Goal: Task Accomplishment & Management: Complete application form

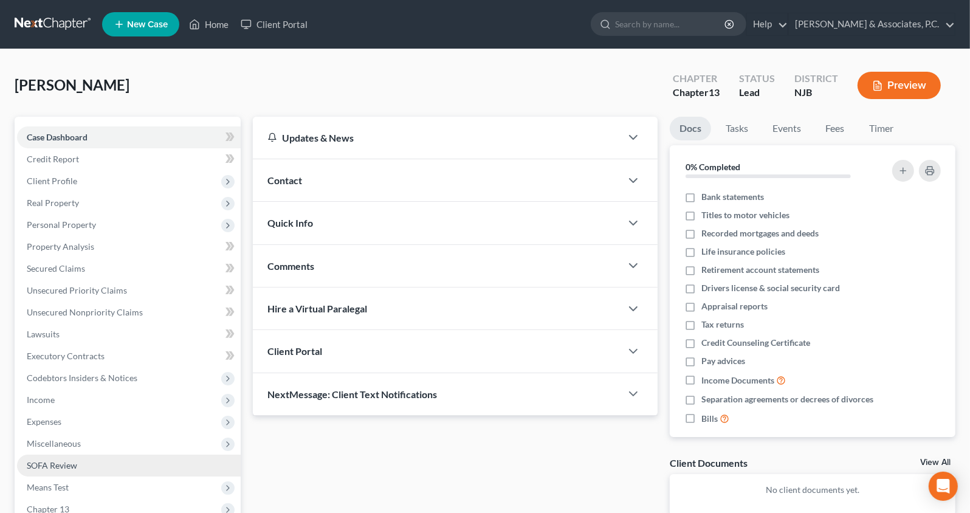
scroll to position [112, 0]
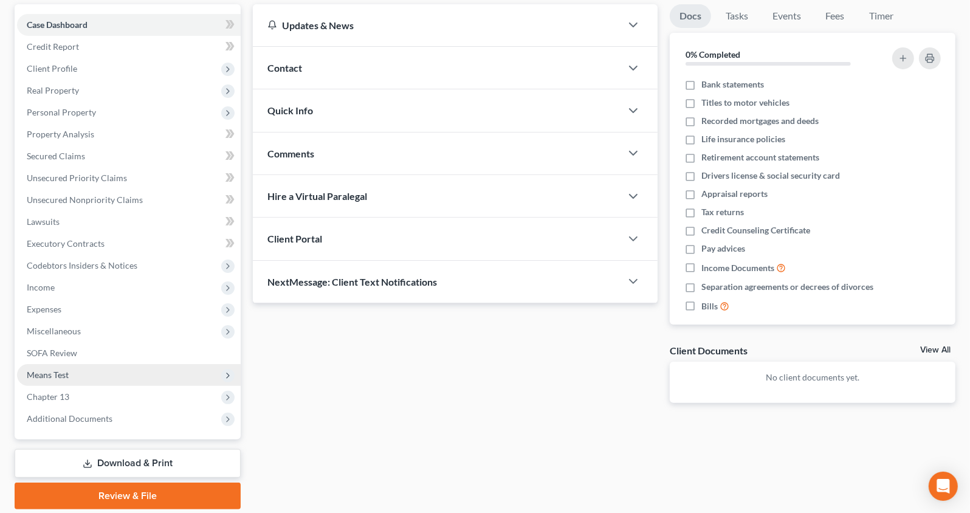
click at [81, 371] on span "Means Test" at bounding box center [129, 375] width 224 height 22
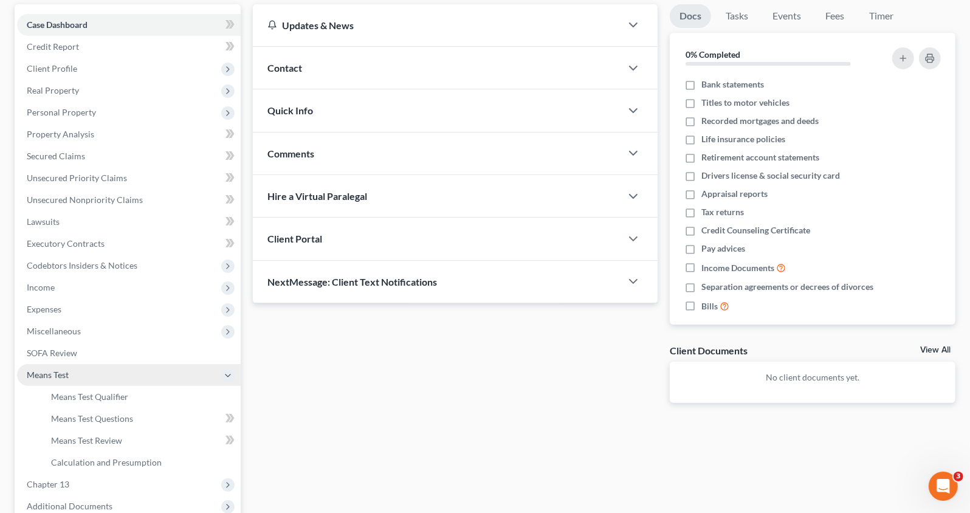
scroll to position [0, 0]
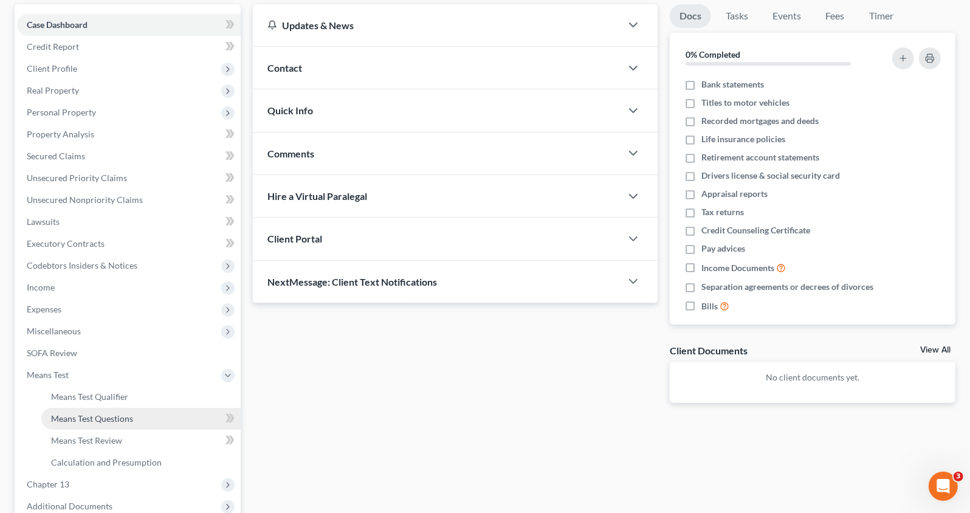
click at [103, 420] on span "Means Test Questions" at bounding box center [92, 418] width 82 height 10
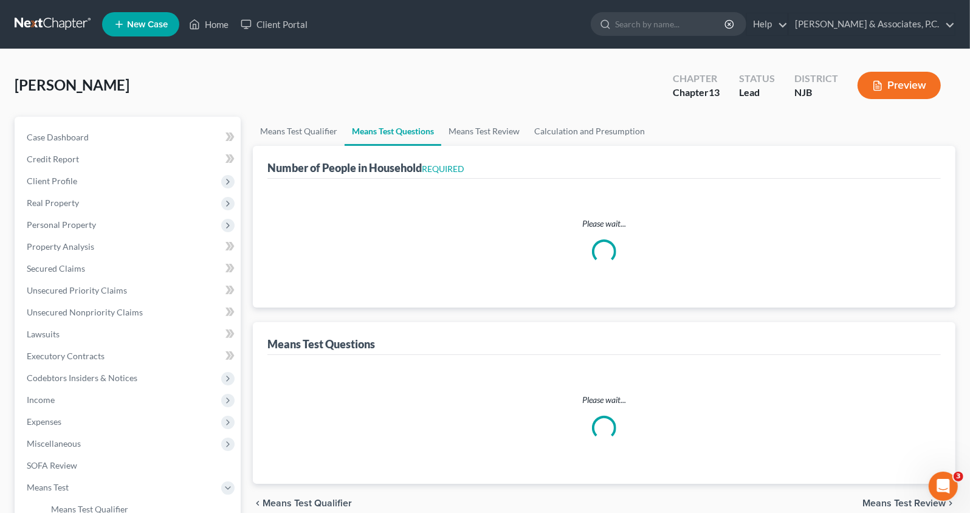
select select "0"
select select "60"
select select "0"
select select "60"
select select "1"
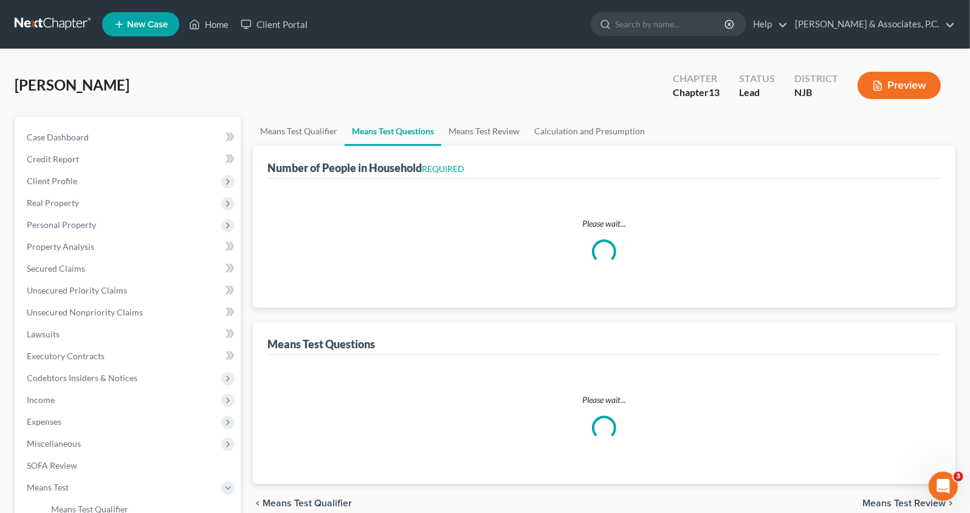
select select "1"
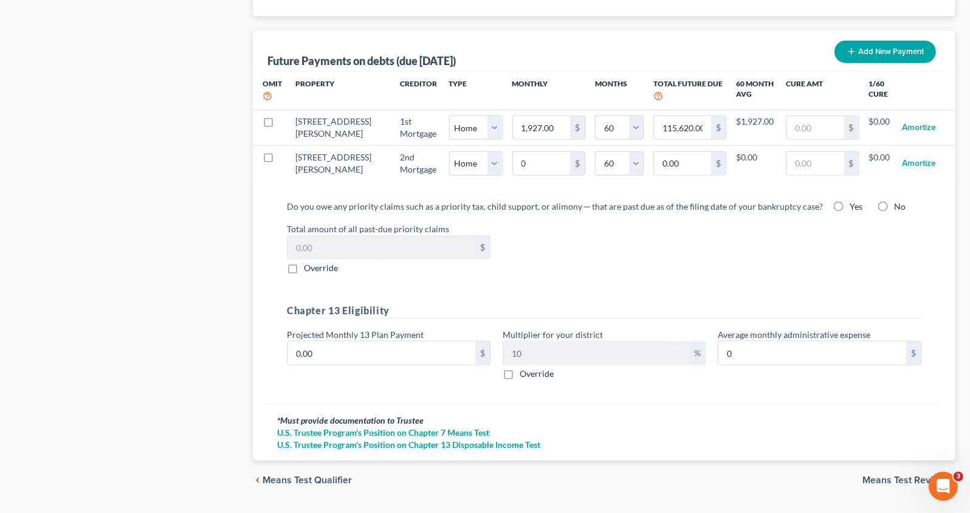
scroll to position [1201, 0]
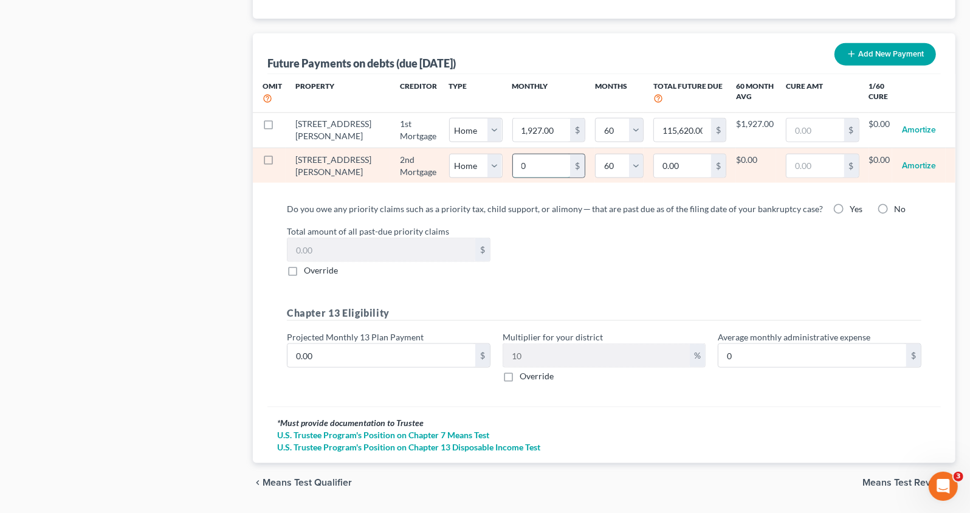
click at [513, 160] on input "0" at bounding box center [541, 165] width 57 height 23
click at [654, 159] on input "0.00" at bounding box center [682, 165] width 57 height 23
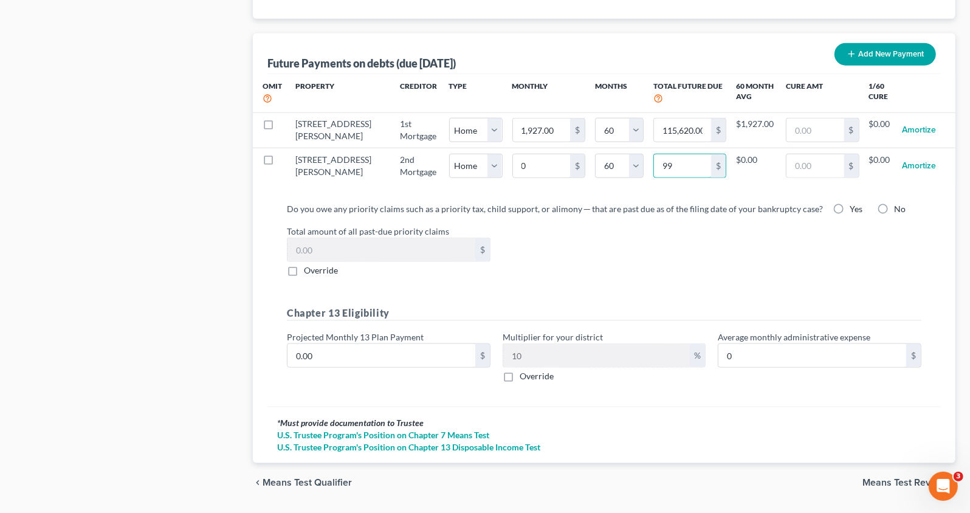
type input "999"
select select "0"
select select "60"
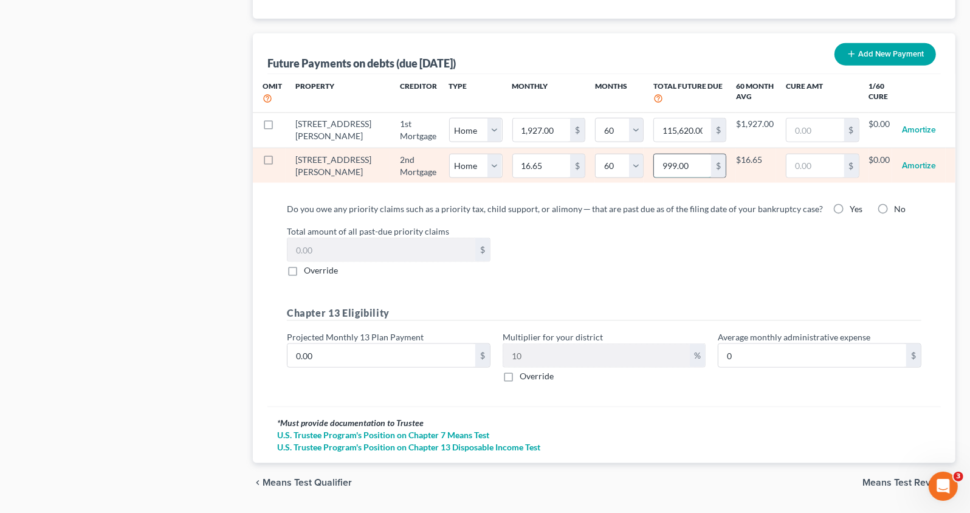
click at [664, 156] on input "999.00" at bounding box center [682, 165] width 57 height 23
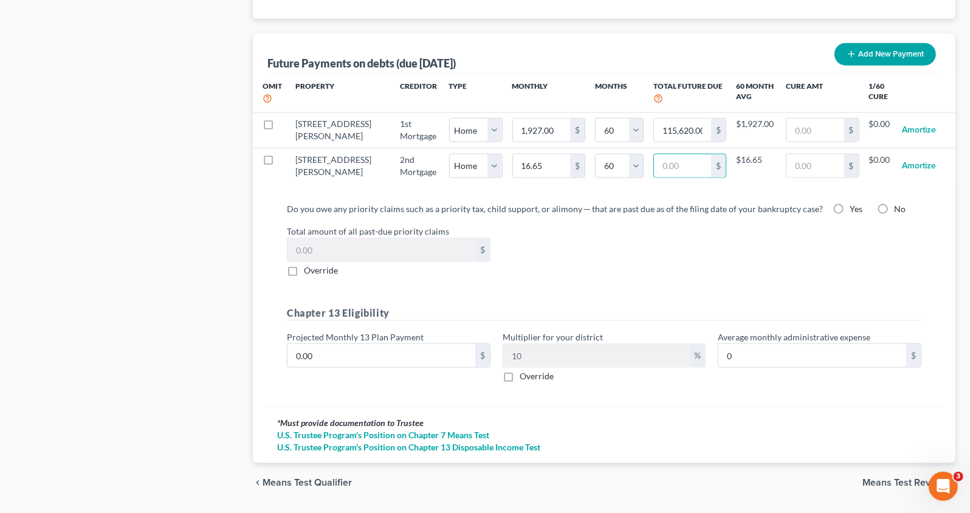
select select "0"
select select "60"
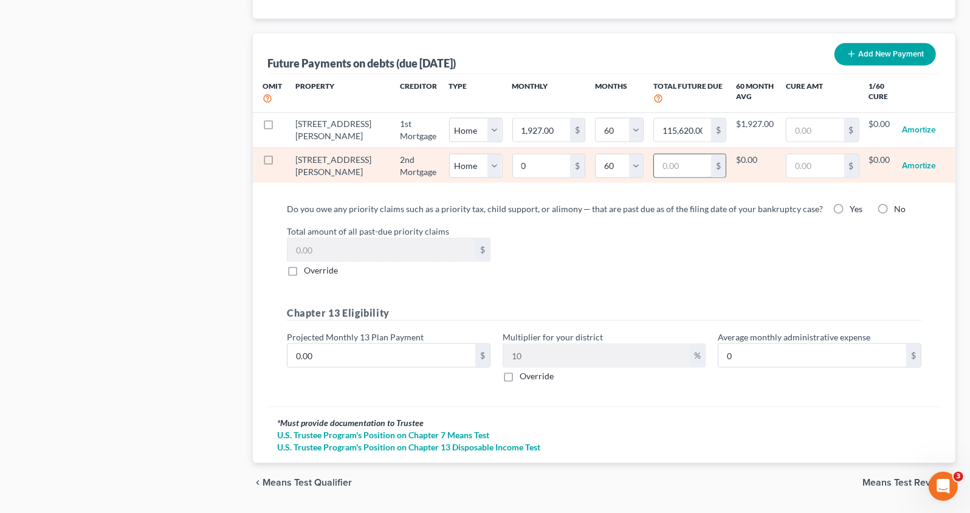
click at [656, 158] on input "text" at bounding box center [682, 165] width 57 height 23
type input "15"
select select "0"
select select "60"
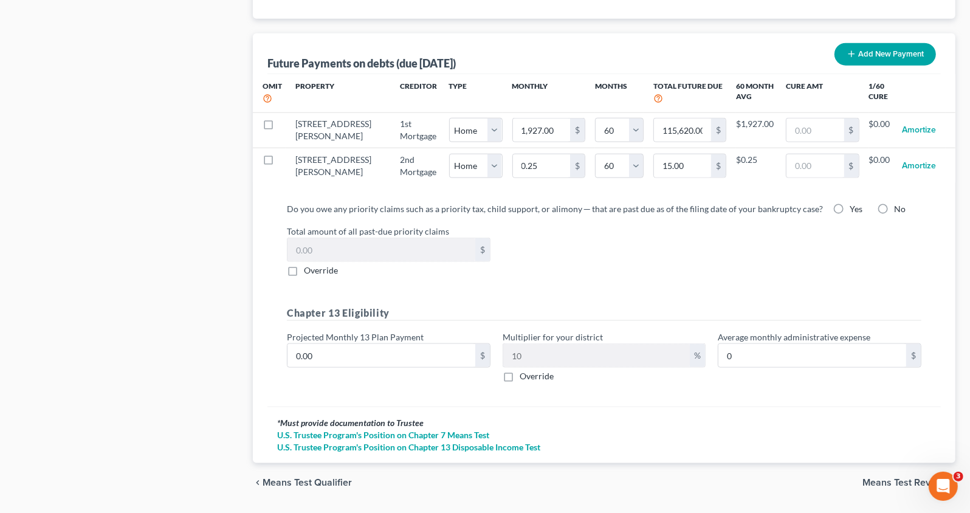
select select "0"
select select "60"
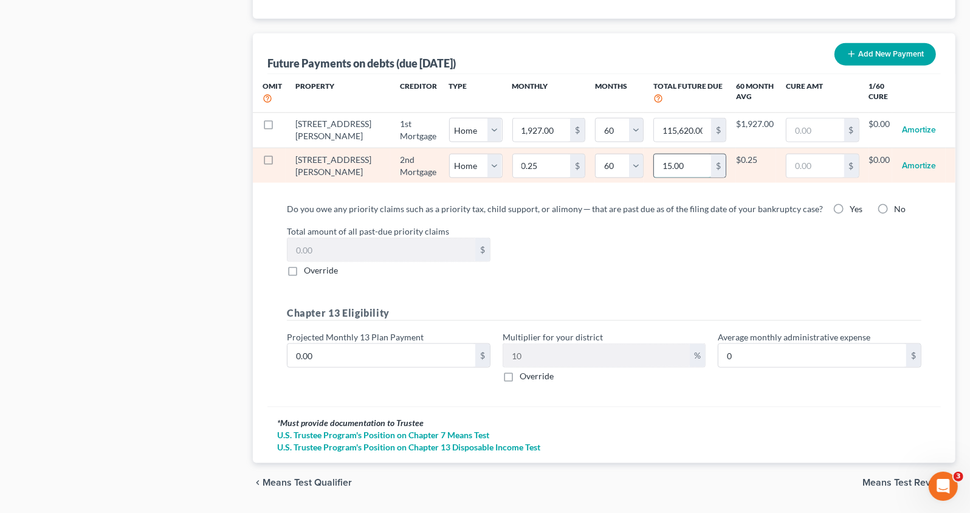
click at [654, 156] on input "15.00" at bounding box center [682, 165] width 57 height 23
type input "159"
select select "0"
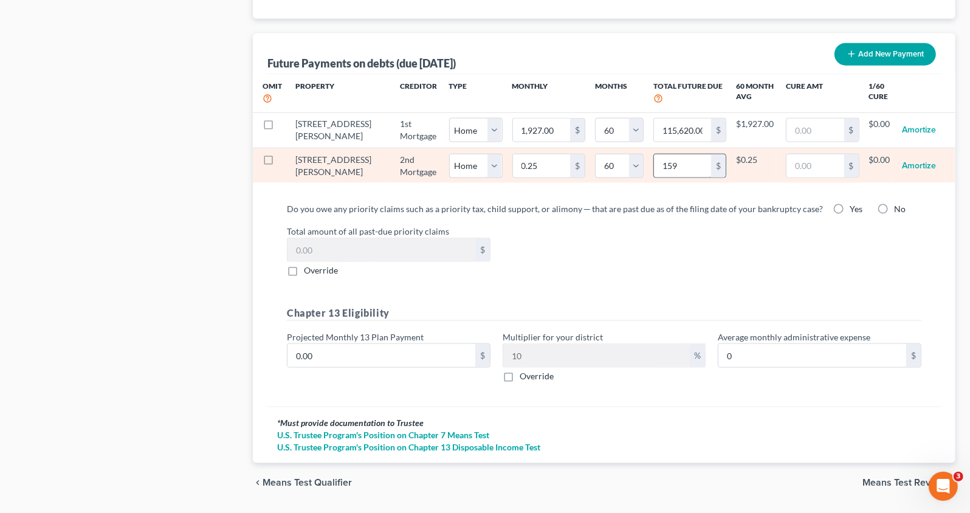
select select "60"
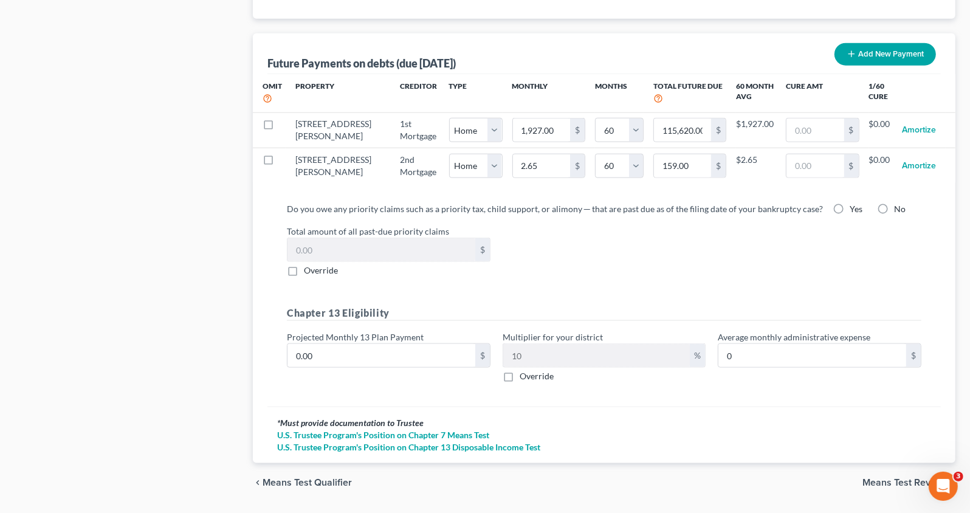
select select "0"
select select "60"
select select "0"
select select "60"
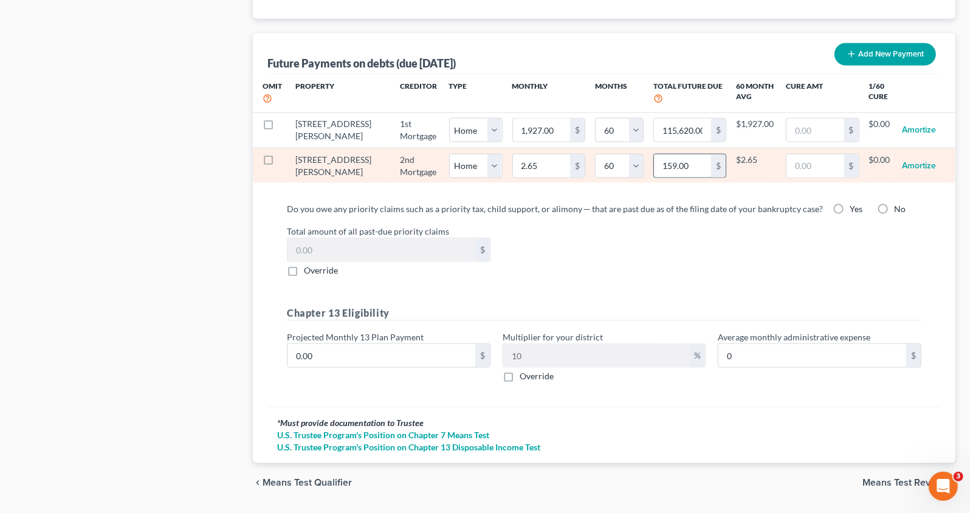
click at [654, 156] on input "159.00" at bounding box center [682, 165] width 57 height 23
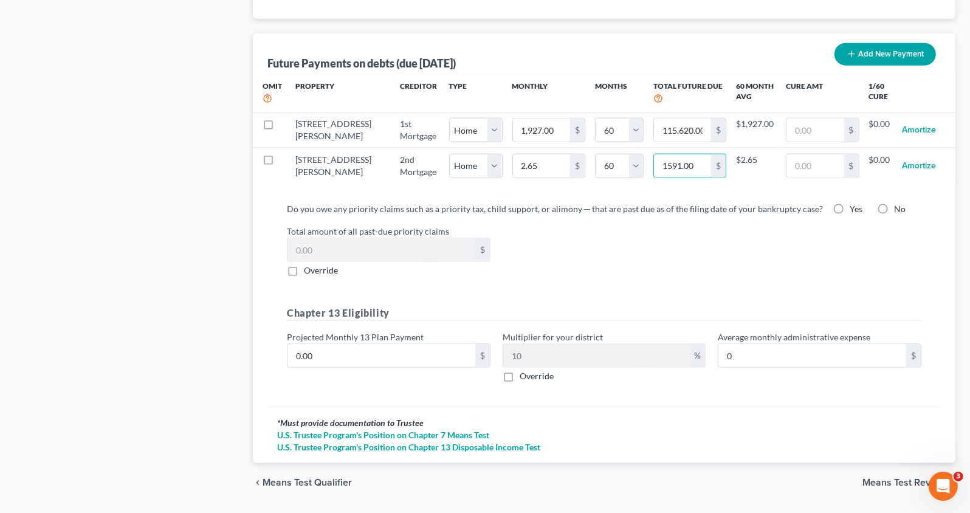
type input "1,591.00"
select select "0"
select select "60"
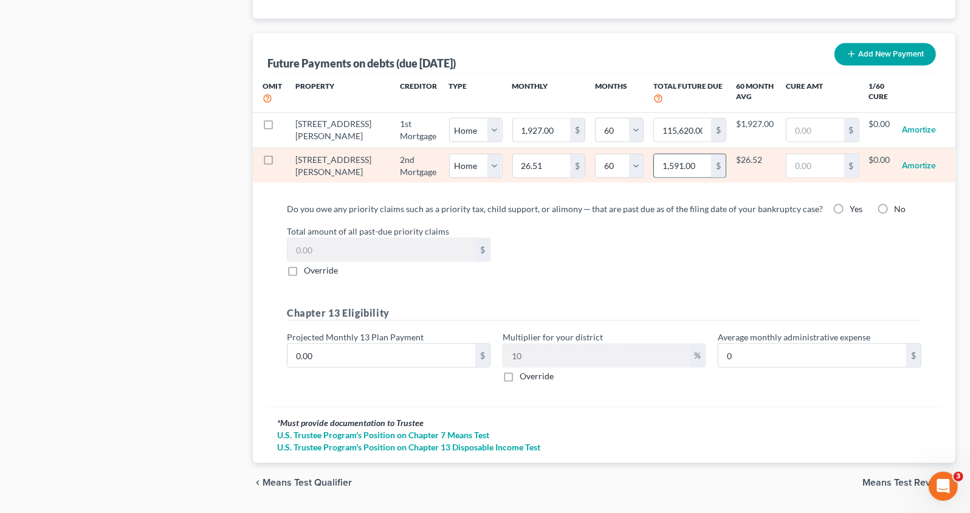
click at [673, 157] on input "1,591.00" at bounding box center [682, 165] width 57 height 23
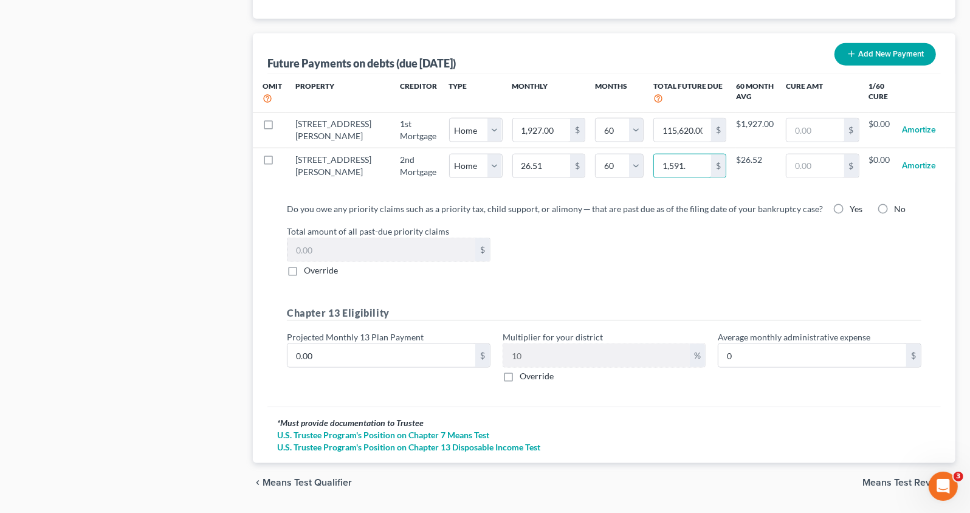
type input "1,591.2"
select select "0"
select select "60"
select select "0"
select select "60"
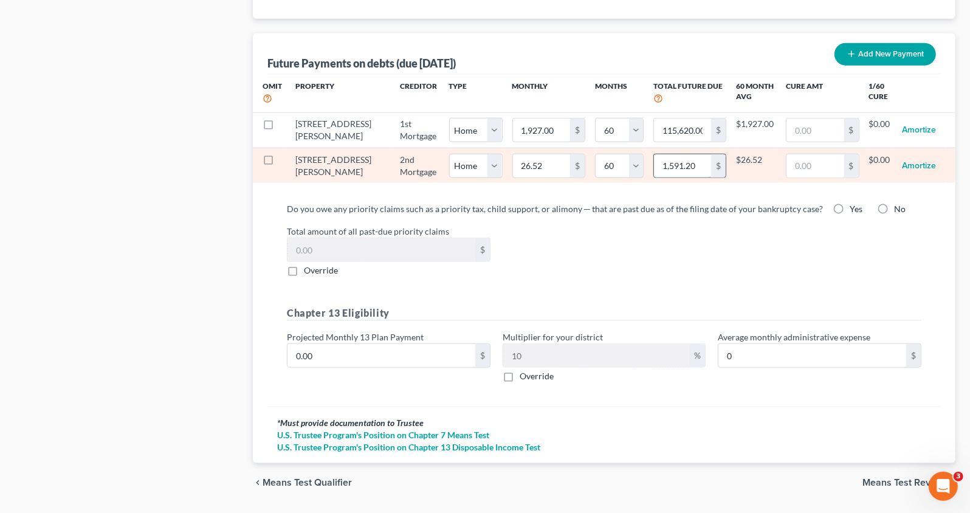
click at [672, 157] on input "1,591.20" at bounding box center [682, 165] width 57 height 23
click at [676, 156] on input "1,591.20" at bounding box center [682, 165] width 57 height 23
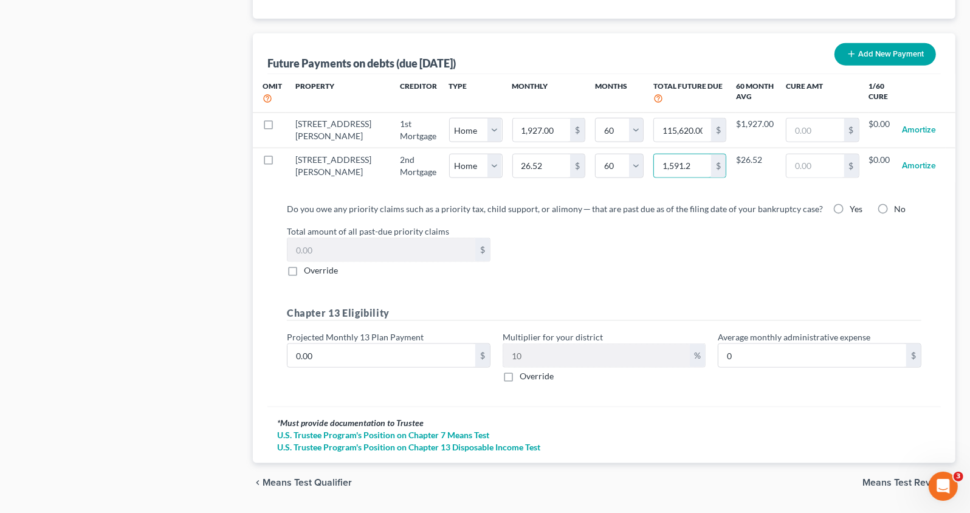
type input "1,591.29"
select select "0"
select select "60"
click at [680, 225] on label "Total amount of all past-due priority claims" at bounding box center [604, 231] width 647 height 13
click at [659, 193] on div "Do you owe any priority claims such as a priority tax, child support, or alimon…" at bounding box center [603, 300] width 673 height 214
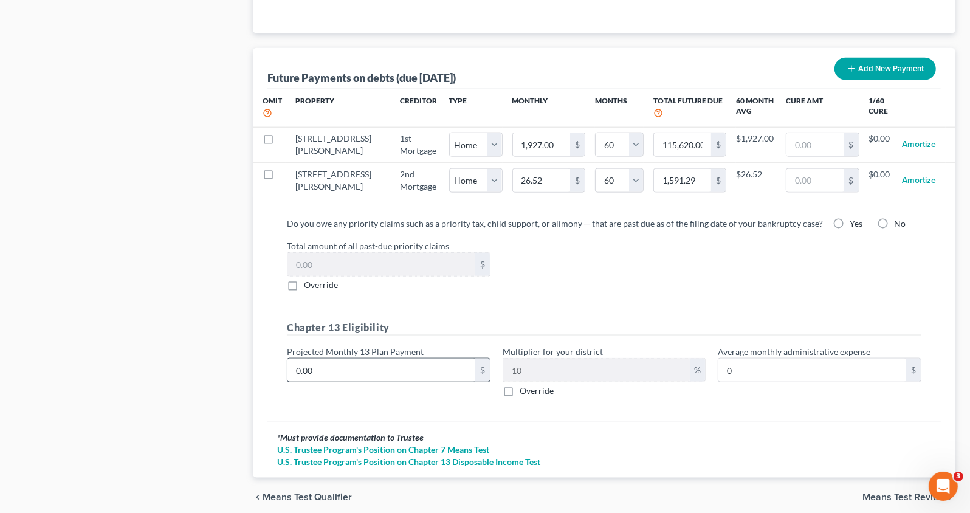
scroll to position [1168, 0]
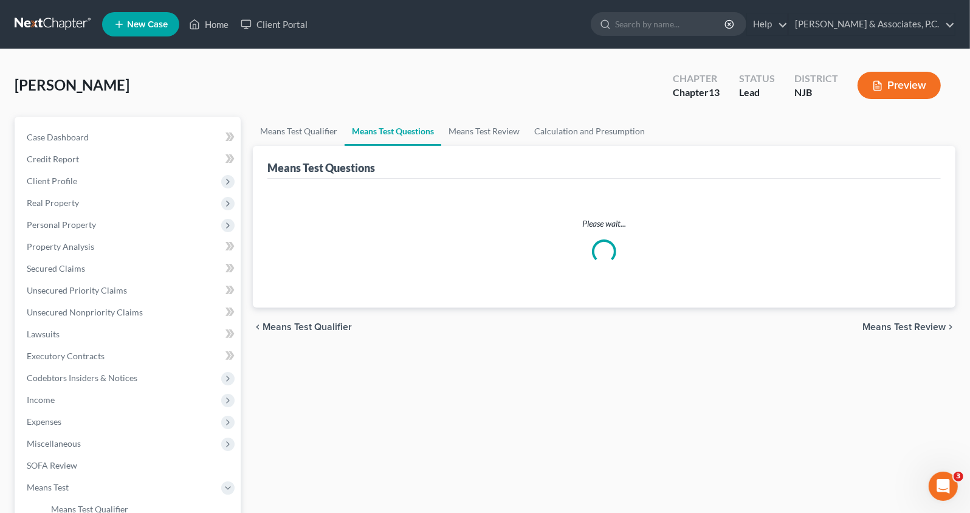
select select "1"
select select "0"
select select "60"
select select "0"
select select "60"
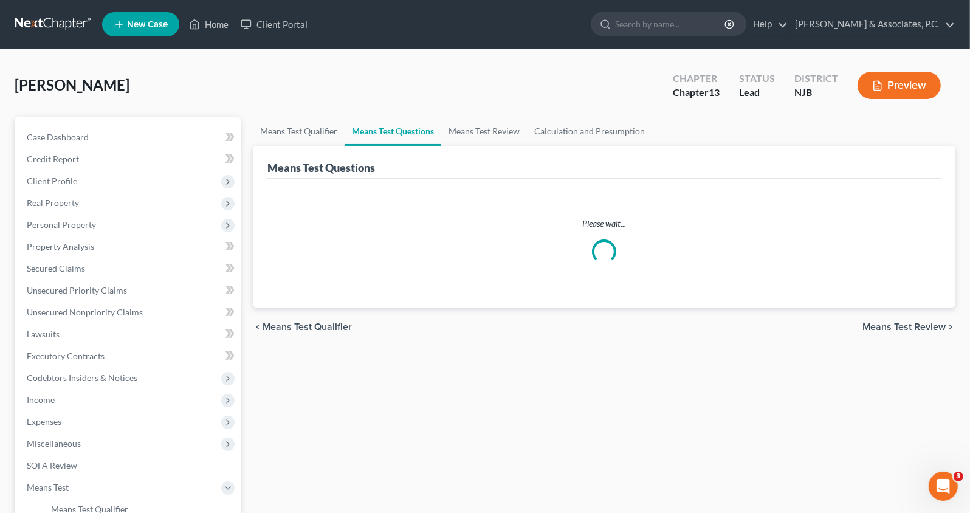
select select "1"
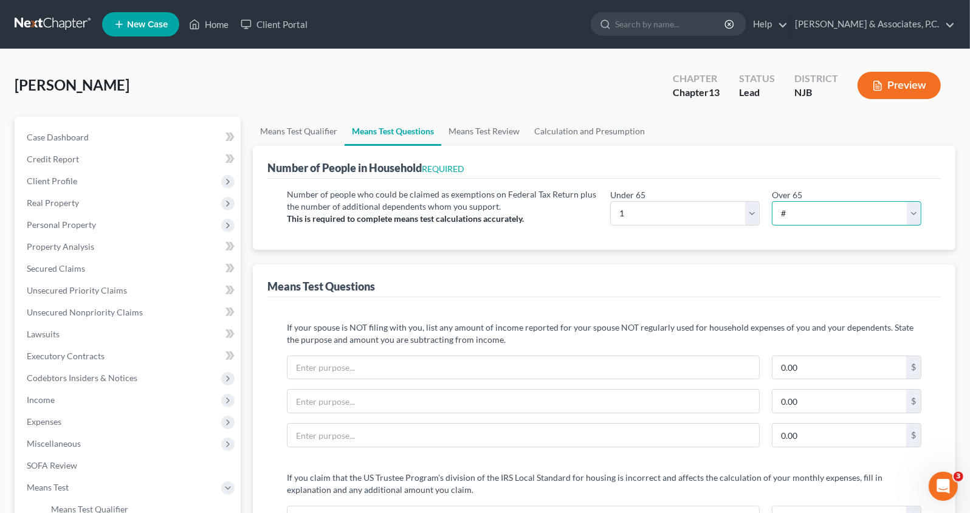
click at [859, 214] on select "# 0 1 2 3 4 5 6 7 8 9 10" at bounding box center [846, 213] width 149 height 24
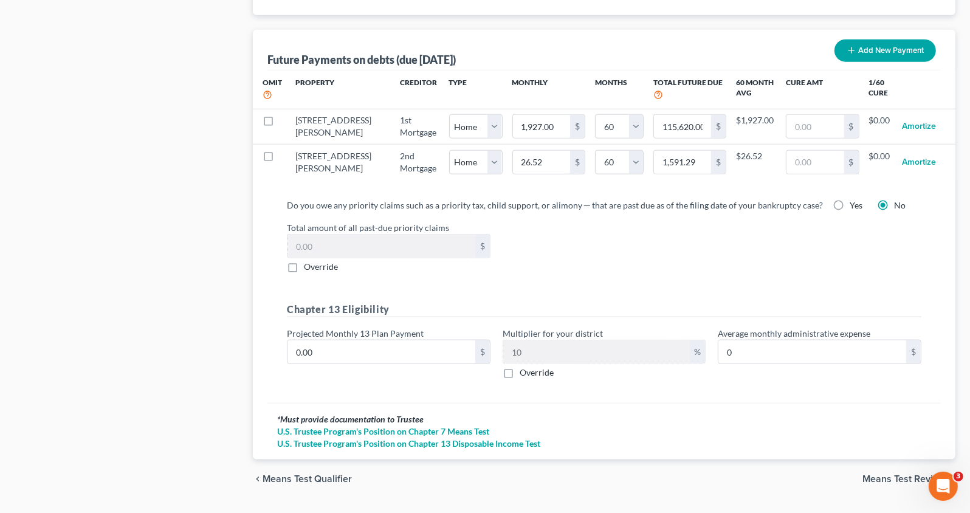
scroll to position [1227, 0]
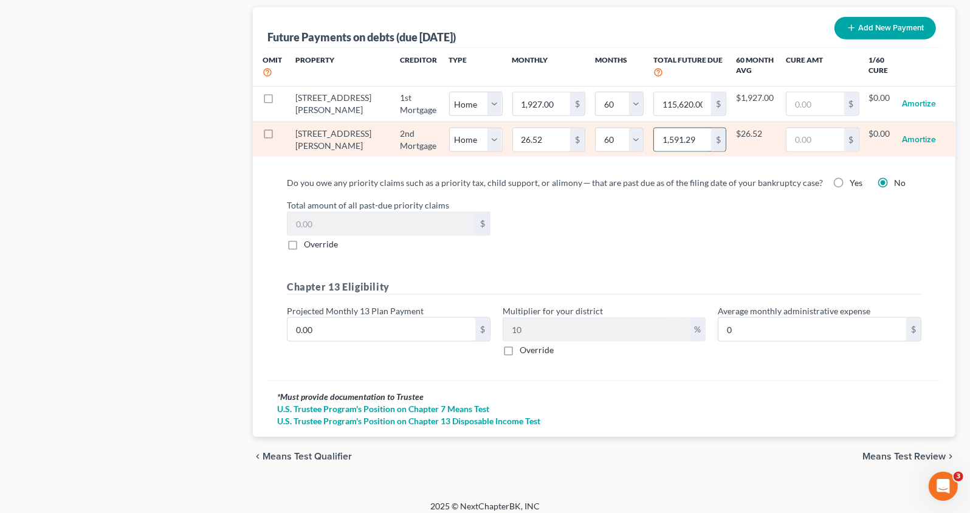
click at [668, 133] on input "1,591.29" at bounding box center [682, 139] width 57 height 23
click at [513, 132] on input "26.52" at bounding box center [541, 139] width 57 height 23
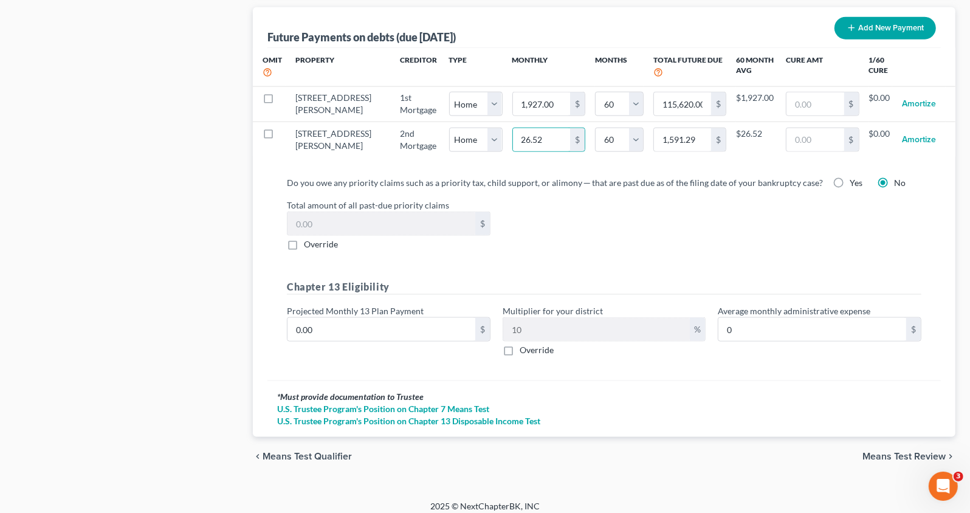
click at [620, 229] on div "Total amount of all past-due priority claims $ Override" at bounding box center [604, 225] width 647 height 52
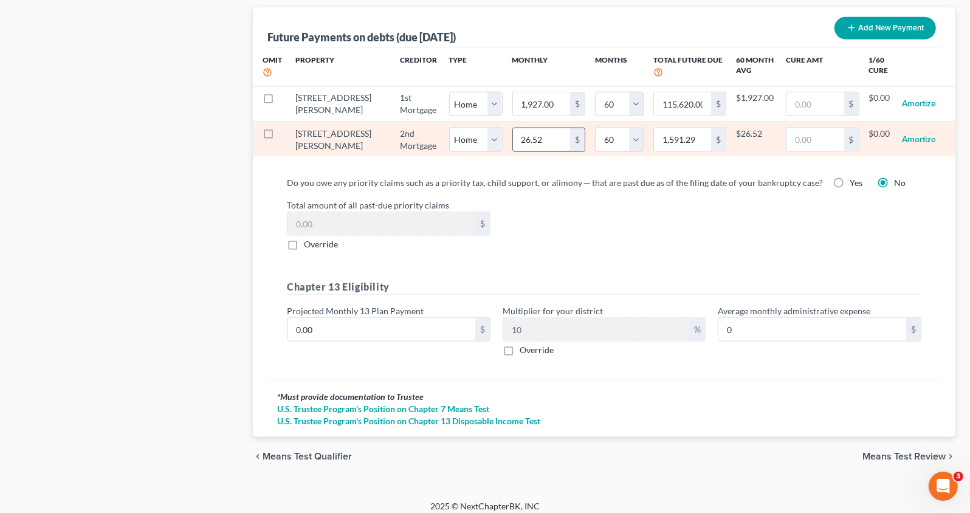
click at [513, 134] on input "26.52" at bounding box center [541, 139] width 57 height 23
paste input "1,591.29"
type input "1,591.29"
type input "95,477.40"
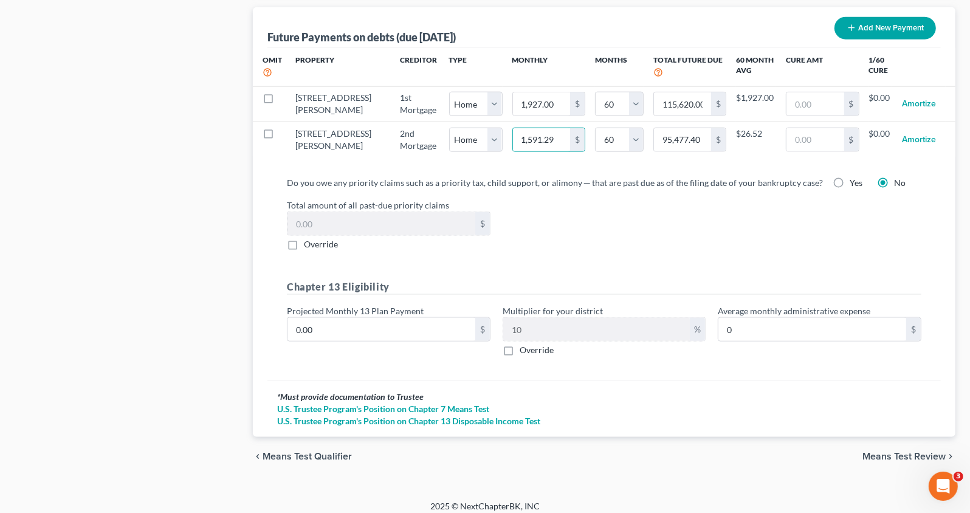
select select "0"
select select "60"
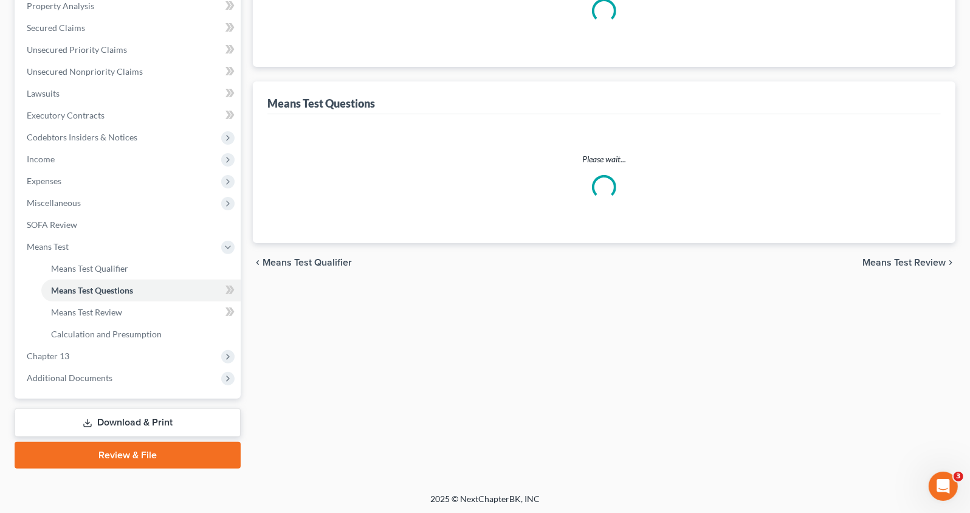
select select "0"
select select "60"
select select "0"
select select "60"
select select "1"
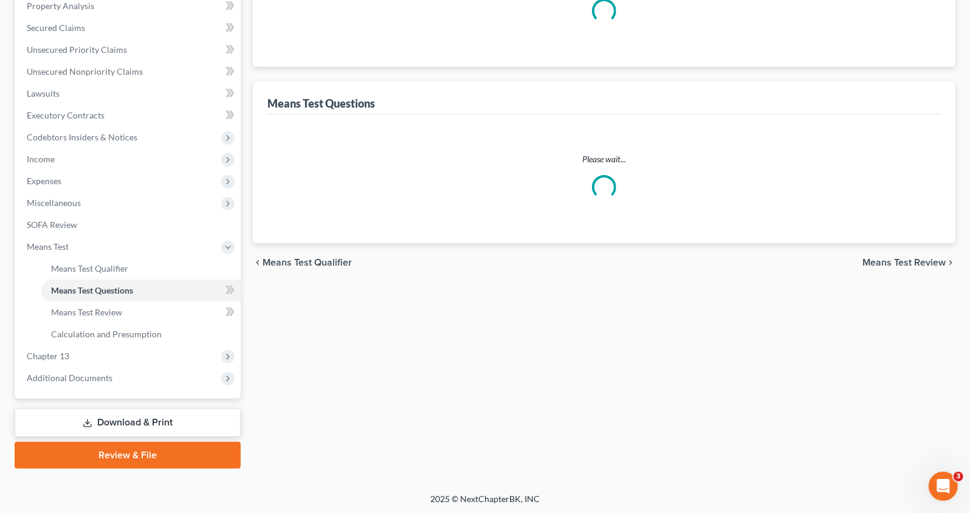
select select "1"
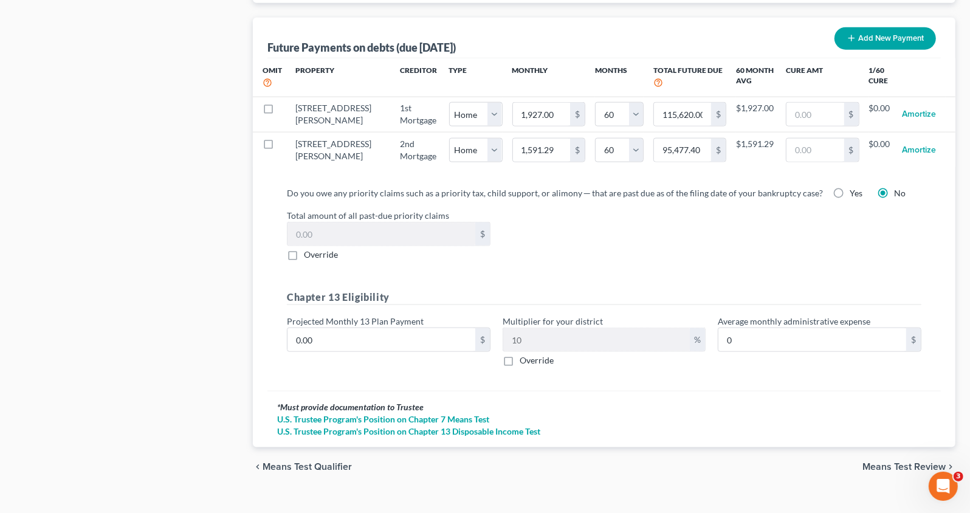
scroll to position [1215, 0]
